Goal: Transaction & Acquisition: Purchase product/service

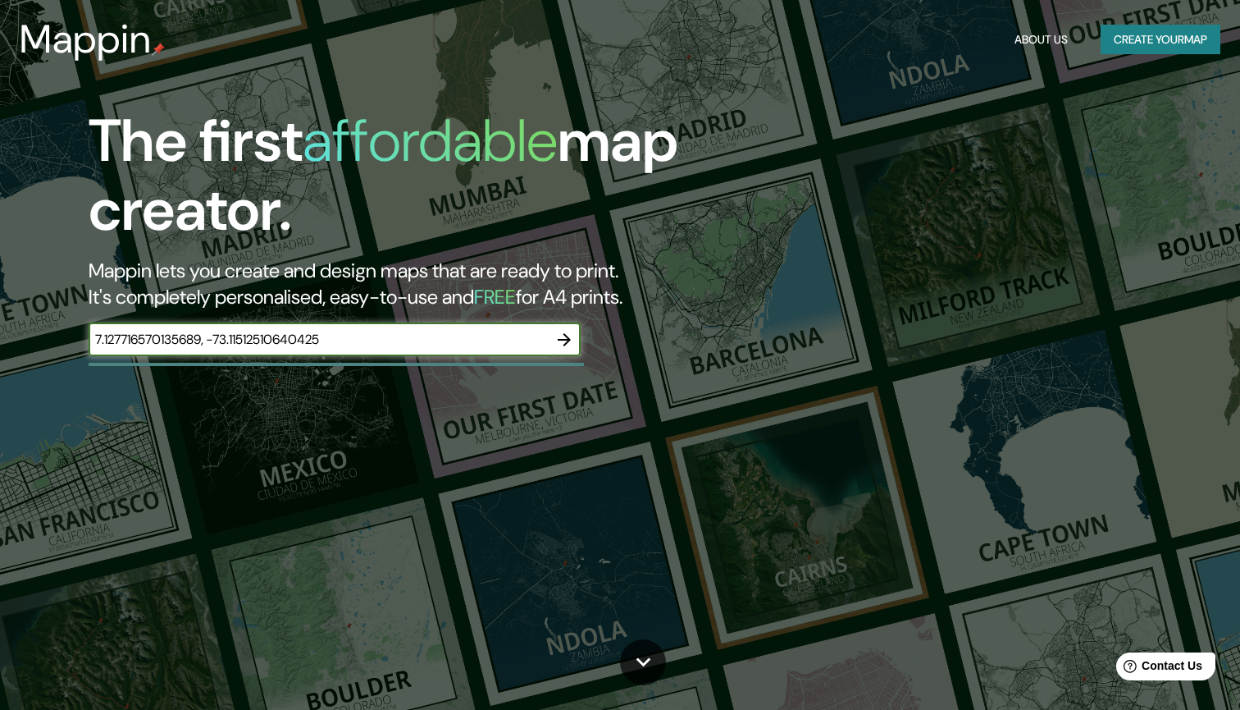
type input "7.127716570135689, -73.11512510640425"
click at [572, 336] on icon "button" at bounding box center [565, 340] width 20 height 20
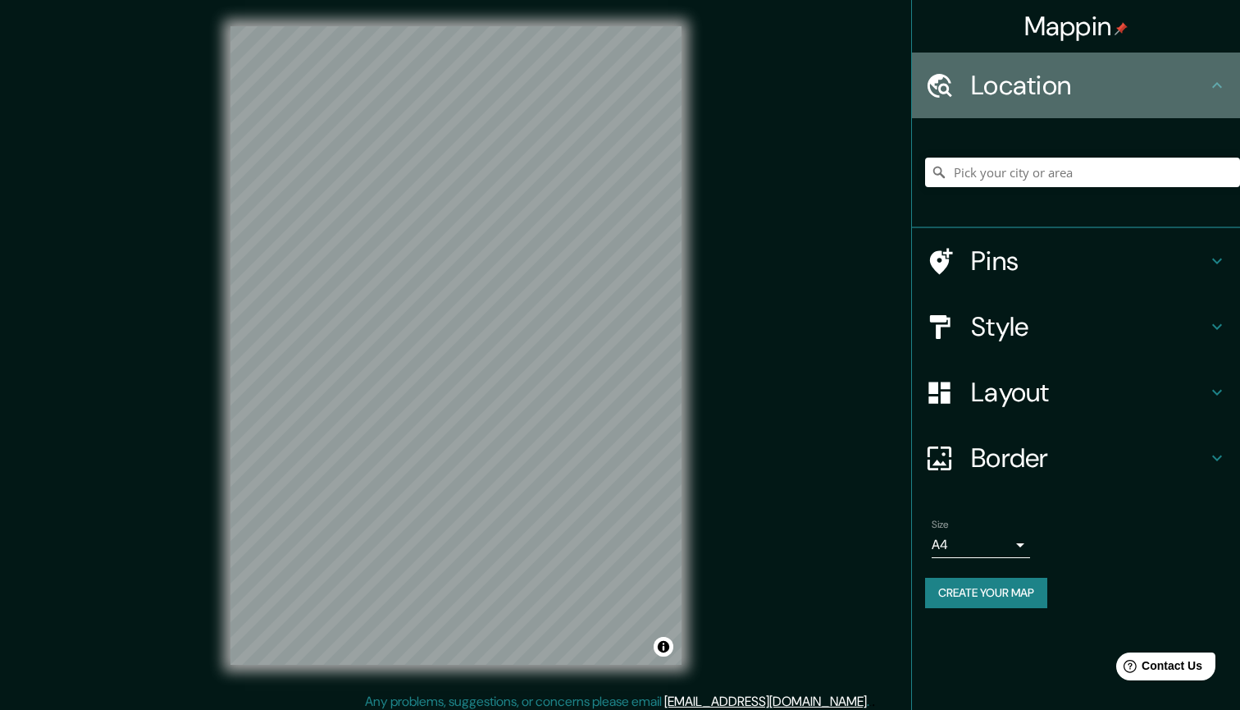
click at [1030, 71] on h4 "Location" at bounding box center [1089, 85] width 236 height 33
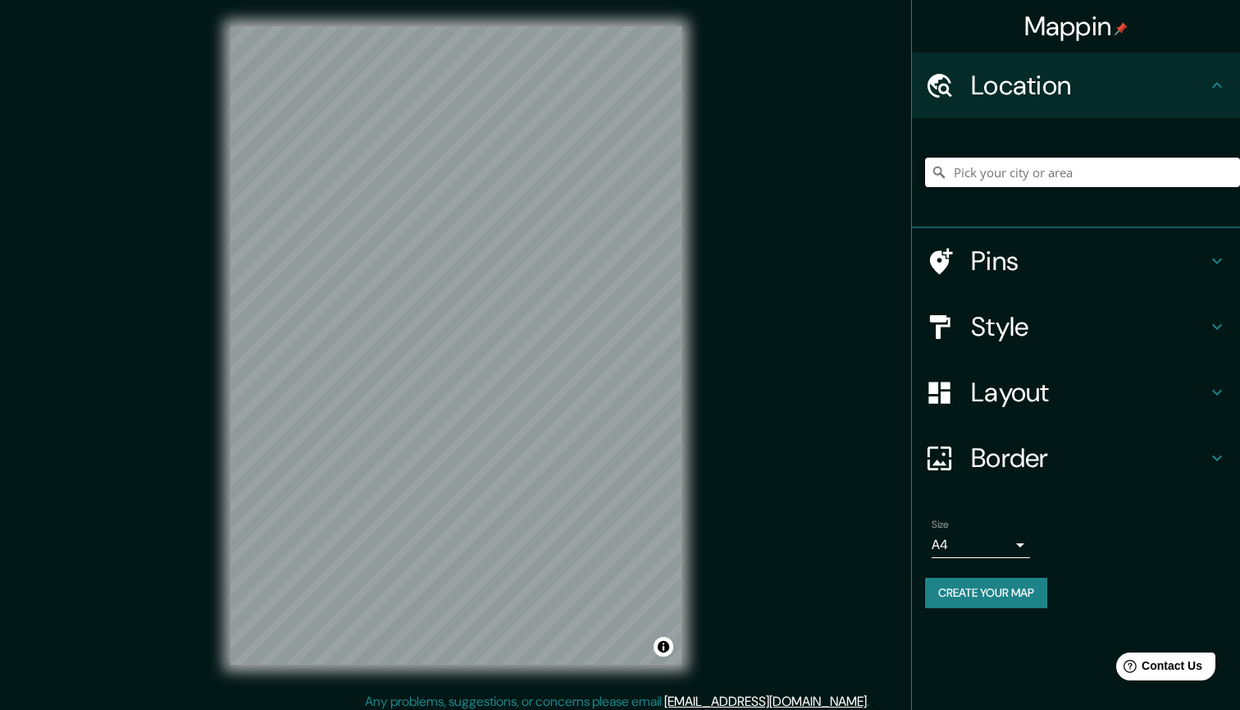
click at [1021, 170] on input "Pick your city or area" at bounding box center [1082, 173] width 315 height 30
paste input "7.127716570135689, -73.11512510640425"
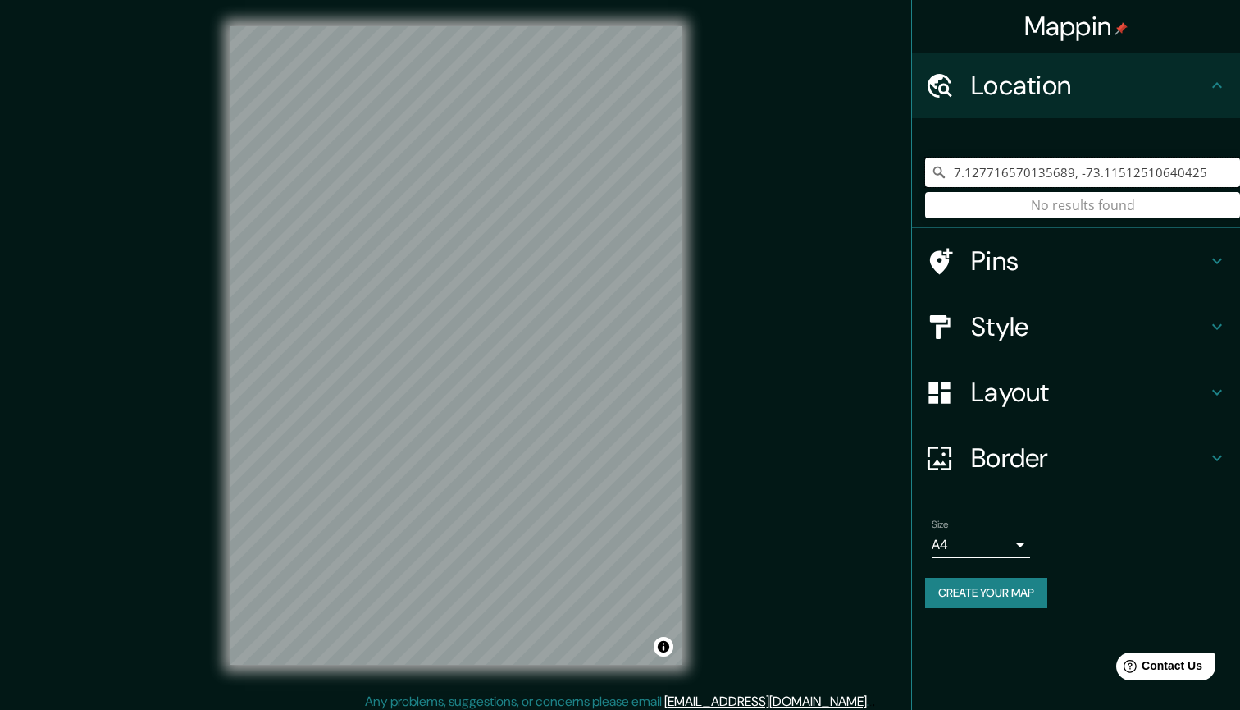
type input "7.127716570135689, -73.11512510640425"
click at [1140, 196] on div "7.127716570135689, -73.11512510640425 No results found" at bounding box center [1082, 172] width 315 height 82
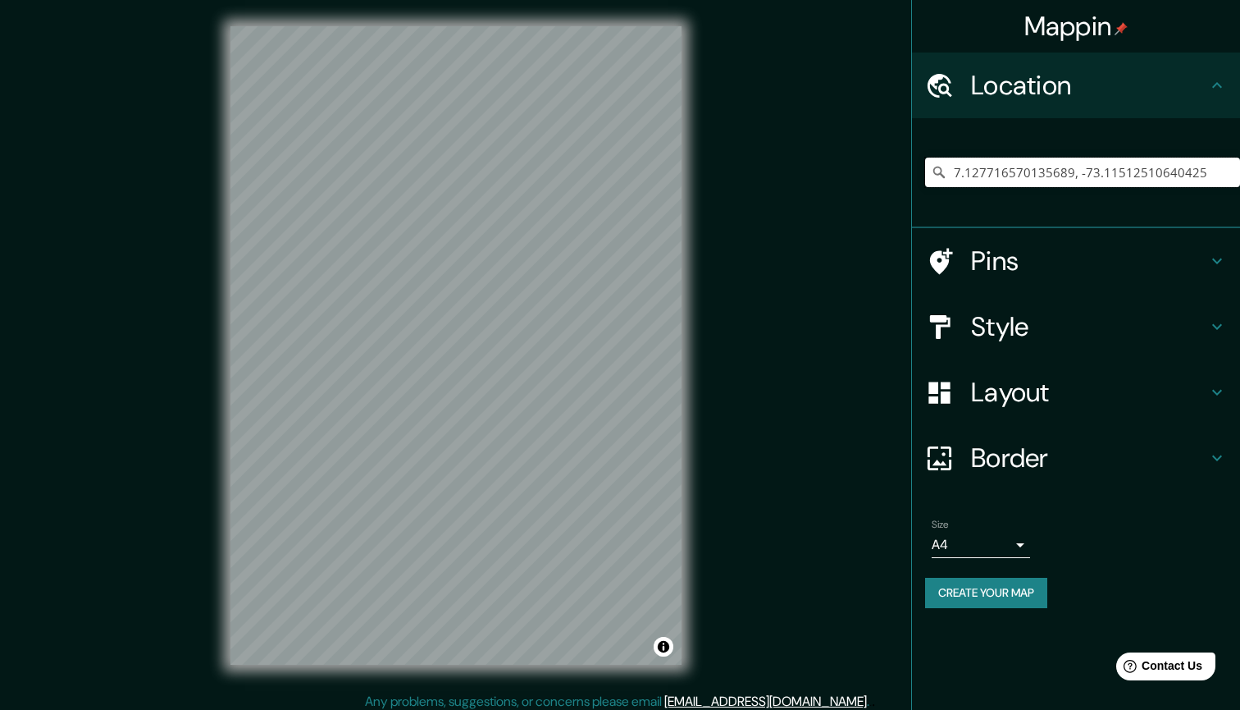
click at [1140, 182] on input "7.127716570135689, -73.11512510640425" at bounding box center [1082, 173] width 315 height 30
paste input "Cl 30 A # 31-36"
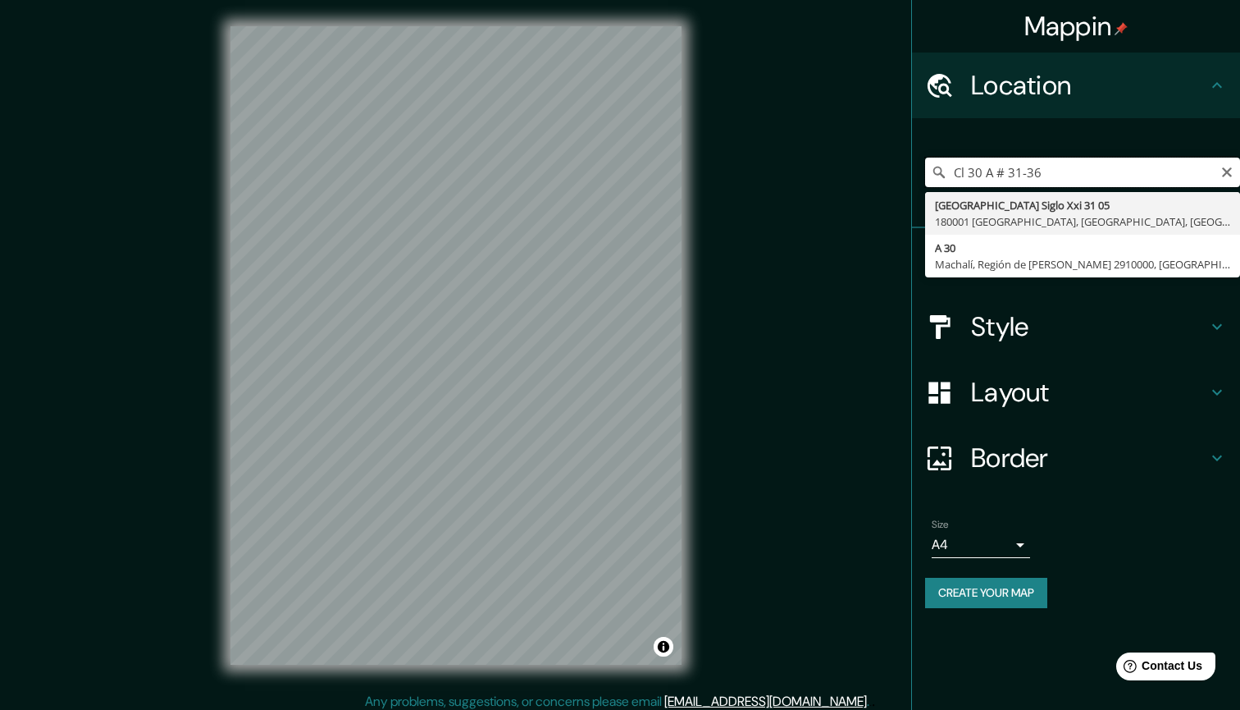
type input "[STREET_ADDRESS]"
